Goal: Task Accomplishment & Management: Use online tool/utility

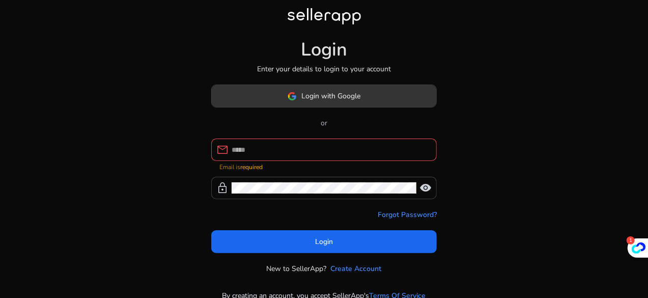
click at [408, 97] on span at bounding box center [324, 96] width 225 height 24
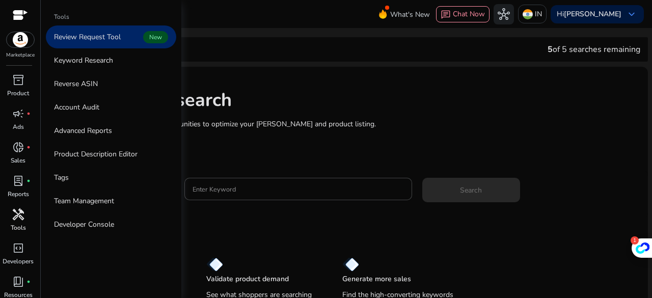
click at [23, 217] on span "handyman" at bounding box center [18, 214] width 12 height 12
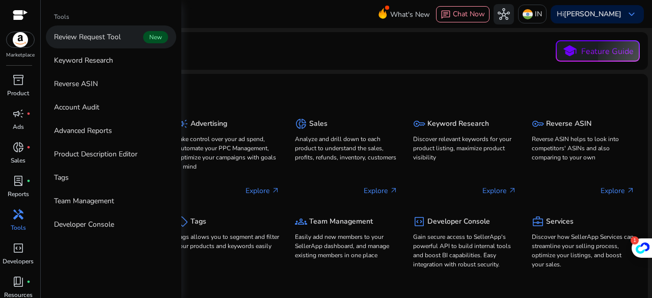
click at [142, 40] on app-sa-label "New" at bounding box center [154, 37] width 27 height 10
